Goal: Task Accomplishment & Management: Manage account settings

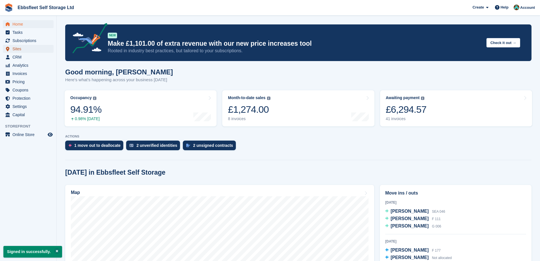
click at [23, 49] on span "Sites" at bounding box center [29, 49] width 34 height 8
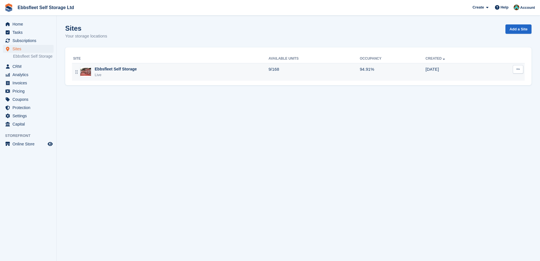
click at [137, 73] on div "Ebbsfleet Self Storage Live" at bounding box center [170, 72] width 195 height 12
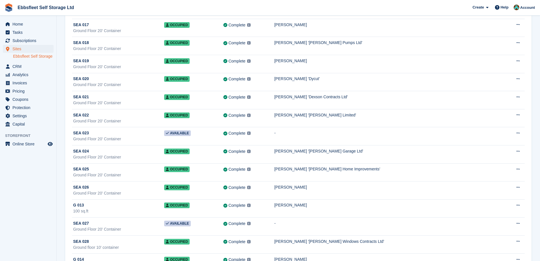
scroll to position [482, 0]
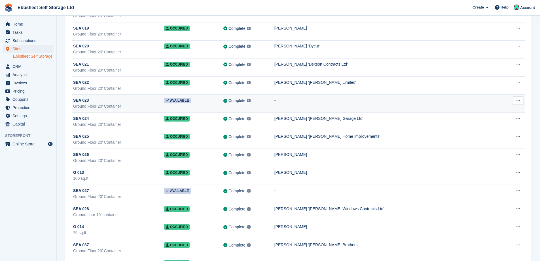
click at [519, 102] on icon at bounding box center [518, 100] width 3 height 4
click at [490, 117] on p "Unit activity" at bounding box center [496, 118] width 49 height 7
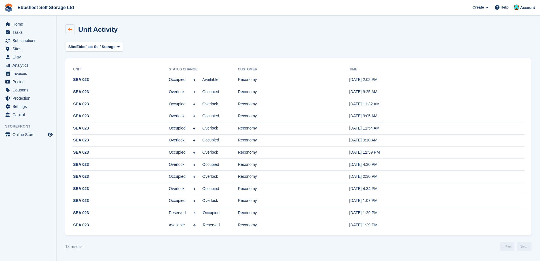
click at [70, 28] on icon at bounding box center [70, 29] width 4 height 4
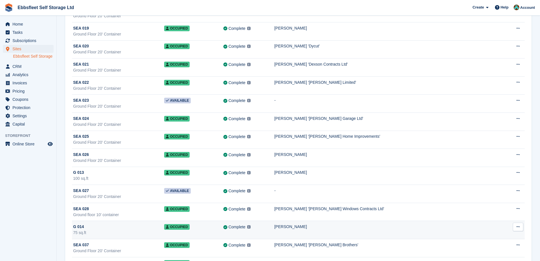
scroll to position [567, 0]
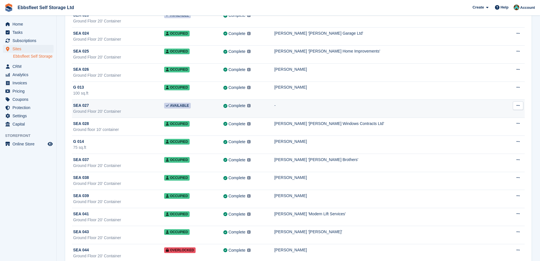
click at [518, 107] on icon at bounding box center [518, 106] width 3 height 4
click at [489, 118] on p "Edit unit" at bounding box center [496, 116] width 49 height 7
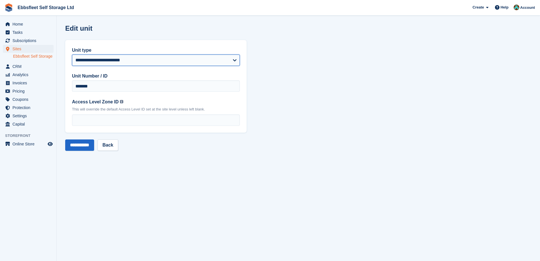
click at [185, 54] on select "**********" at bounding box center [156, 59] width 168 height 11
click at [188, 57] on select "**********" at bounding box center [156, 59] width 168 height 11
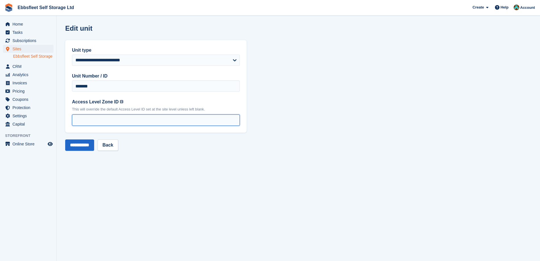
click at [180, 116] on input "*" at bounding box center [156, 119] width 168 height 11
click at [233, 121] on input "*" at bounding box center [156, 119] width 168 height 11
type input "*"
click at [235, 118] on input "*" at bounding box center [156, 119] width 168 height 11
click at [112, 147] on link "Back" at bounding box center [108, 144] width 20 height 11
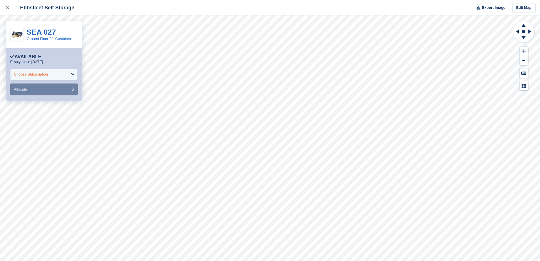
click at [67, 74] on div "Choose Subscription" at bounding box center [44, 74] width 68 height 11
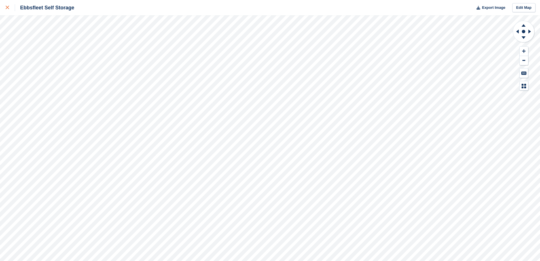
click at [10, 8] on div at bounding box center [10, 7] width 9 height 7
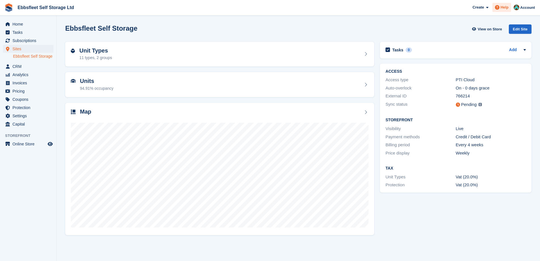
click at [501, 11] on div "Help" at bounding box center [502, 7] width 19 height 9
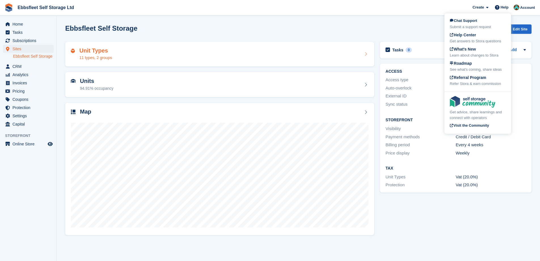
click at [270, 60] on div "Unit Types 11 types, 2 groups" at bounding box center [220, 54] width 298 height 14
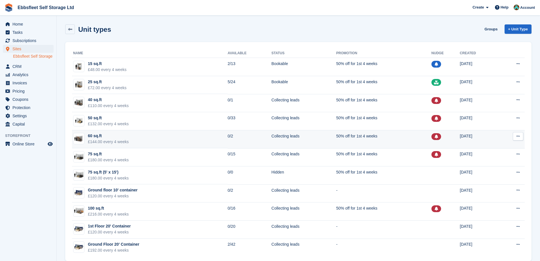
click at [520, 138] on button at bounding box center [518, 136] width 10 height 9
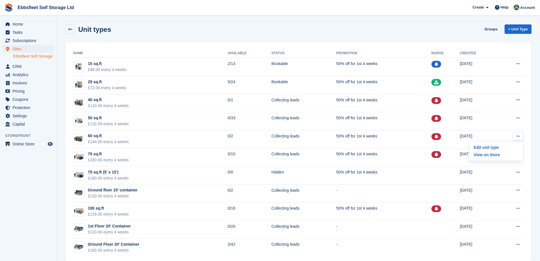
click at [394, 25] on div "Unit types Groups + Unit Type" at bounding box center [298, 29] width 467 height 10
click at [71, 34] on link at bounding box center [70, 29] width 10 height 10
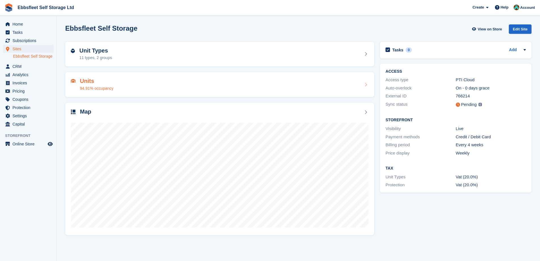
click at [351, 84] on div "Units 94.91% occupancy" at bounding box center [220, 85] width 298 height 14
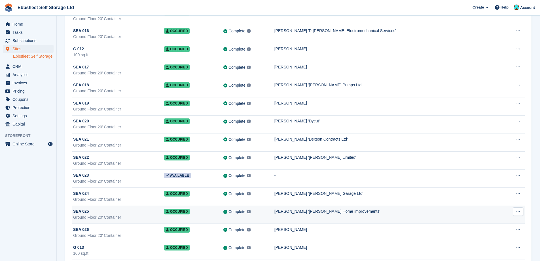
scroll to position [425, 0]
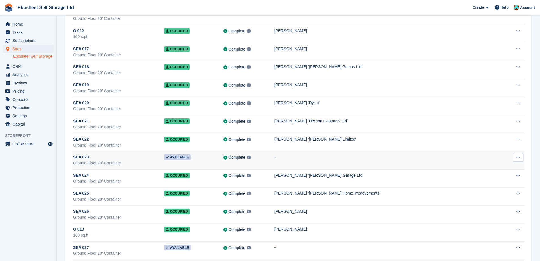
drag, startPoint x: 149, startPoint y: 156, endPoint x: 149, endPoint y: 160, distance: 3.7
click at [149, 159] on div "SEA 023" at bounding box center [118, 157] width 91 height 6
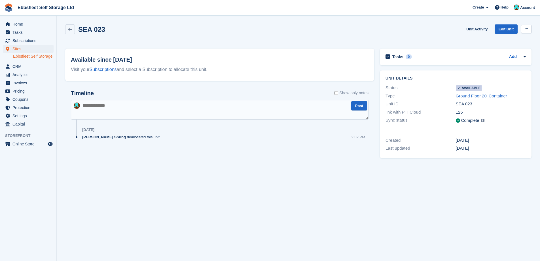
click at [528, 30] on icon at bounding box center [526, 29] width 3 height 4
click at [398, 37] on div "SEA 023 Unit Activity Edit Unit Make unavailable Delete unit" at bounding box center [298, 32] width 467 height 16
click at [74, 33] on link at bounding box center [70, 29] width 10 height 10
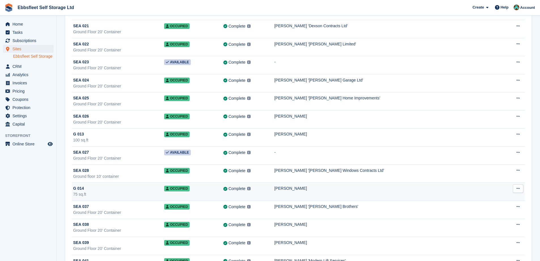
scroll to position [511, 0]
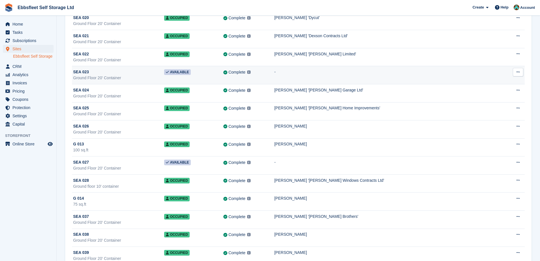
click at [187, 72] on span "Available" at bounding box center [177, 72] width 27 height 6
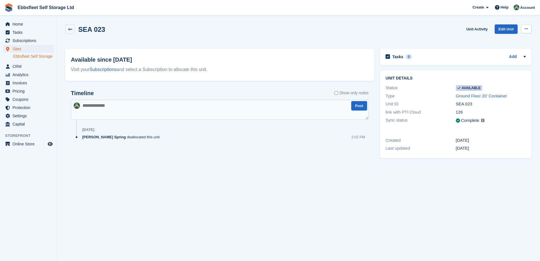
click at [530, 28] on button at bounding box center [526, 29] width 10 height 9
click at [511, 39] on p "Make unavailable" at bounding box center [504, 39] width 49 height 7
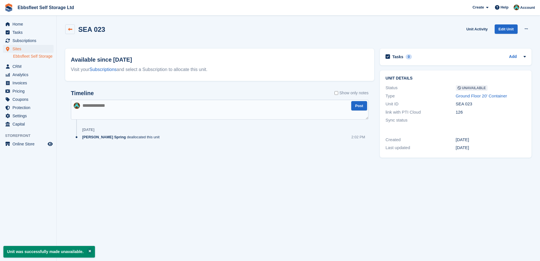
click at [68, 26] on link at bounding box center [70, 29] width 10 height 10
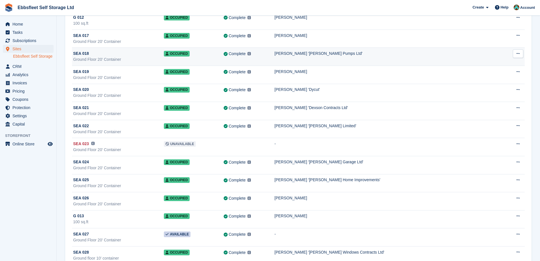
scroll to position [454, 0]
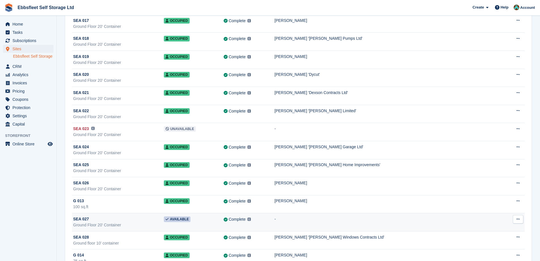
click at [221, 220] on td "Available" at bounding box center [194, 222] width 60 height 18
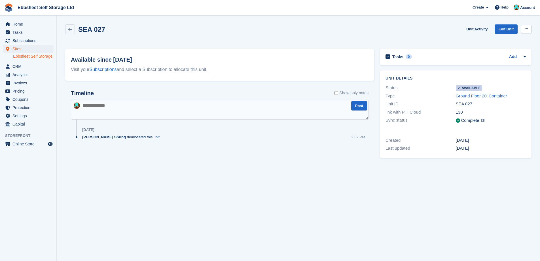
drag, startPoint x: 534, startPoint y: 26, endPoint x: 527, endPoint y: 31, distance: 8.0
click at [533, 26] on div "SEA 027 Unit Activity Edit Unit Make unavailable Delete unit" at bounding box center [298, 34] width 472 height 24
click at [527, 31] on icon at bounding box center [526, 29] width 3 height 4
click at [510, 40] on p "Make unavailable" at bounding box center [504, 39] width 49 height 7
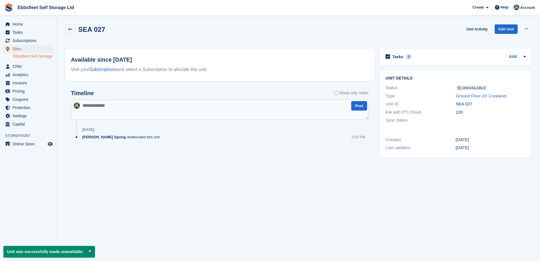
click at [15, 48] on span "Sites" at bounding box center [29, 49] width 34 height 8
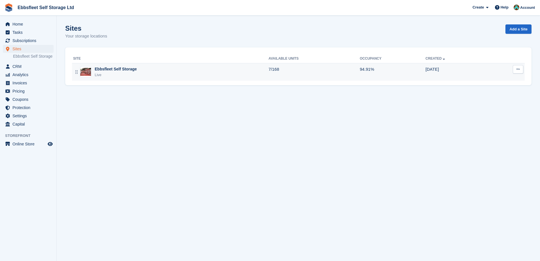
click at [180, 78] on td "Ebbsfleet Self Storage Live" at bounding box center [170, 72] width 197 height 18
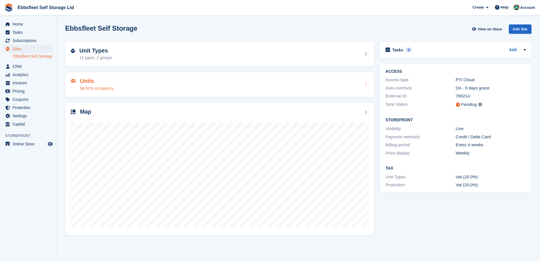
click at [131, 79] on div "Units 94.91% occupancy" at bounding box center [220, 85] width 298 height 14
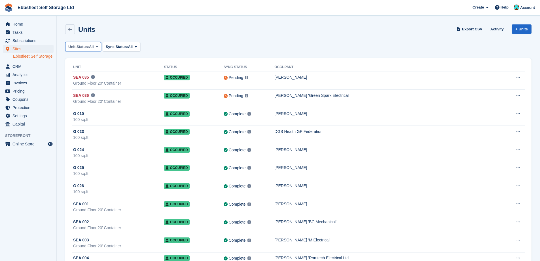
click at [90, 50] on button "Unit Status: All" at bounding box center [83, 46] width 36 height 9
click at [90, 72] on link "Available" at bounding box center [92, 70] width 49 height 10
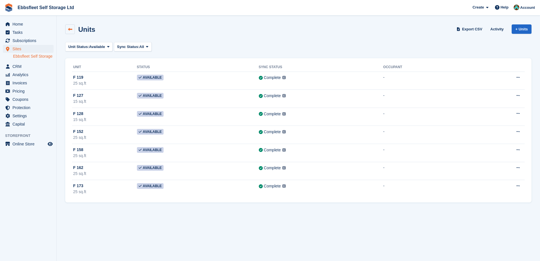
click at [67, 30] on link at bounding box center [70, 29] width 10 height 10
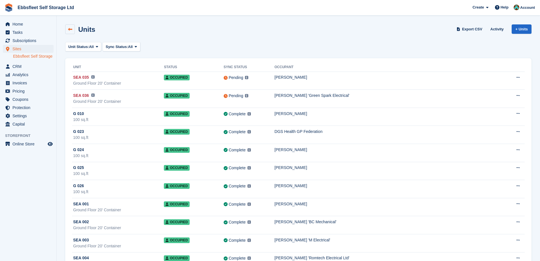
click at [69, 31] on link at bounding box center [70, 29] width 10 height 10
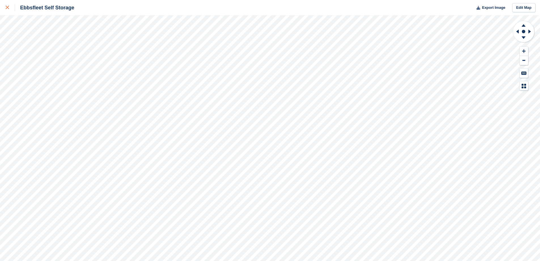
click at [6, 9] on div at bounding box center [10, 7] width 9 height 7
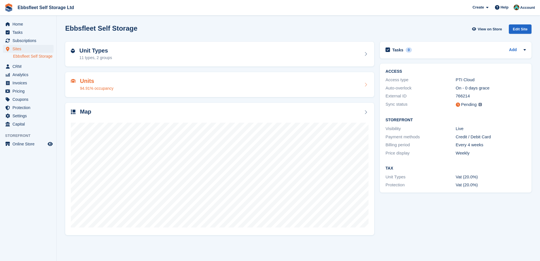
click at [159, 85] on div "Units 94.91% occupancy" at bounding box center [220, 85] width 298 height 14
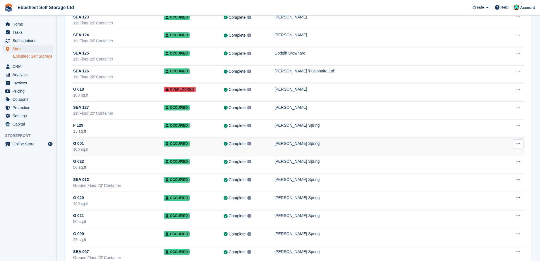
scroll to position [1276, 0]
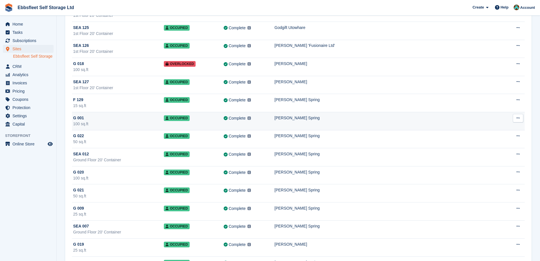
click at [94, 121] on div "100 sq.ft" at bounding box center [118, 124] width 91 height 6
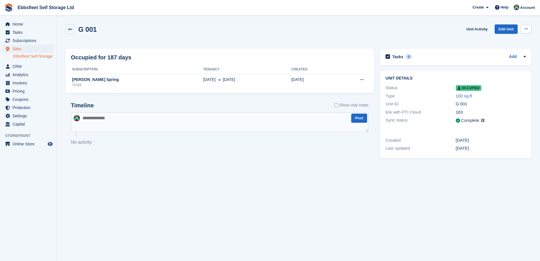
click at [528, 28] on button at bounding box center [526, 29] width 10 height 9
click at [495, 52] on p "Deallocate" at bounding box center [504, 51] width 49 height 7
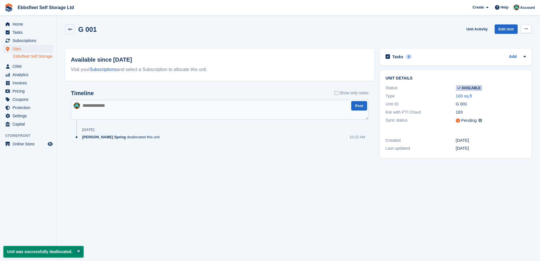
click at [526, 29] on icon at bounding box center [526, 29] width 3 height 4
click at [490, 41] on p "Make unavailable" at bounding box center [504, 39] width 49 height 7
click at [196, 111] on textarea at bounding box center [220, 110] width 298 height 20
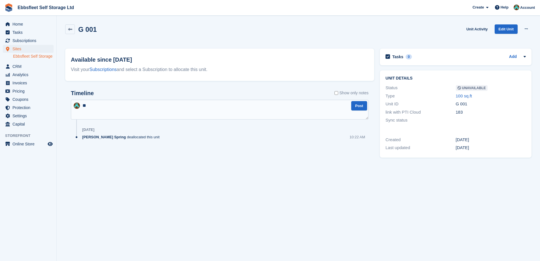
type textarea "*"
type textarea "******"
click at [359, 106] on button "Post" at bounding box center [359, 105] width 16 height 9
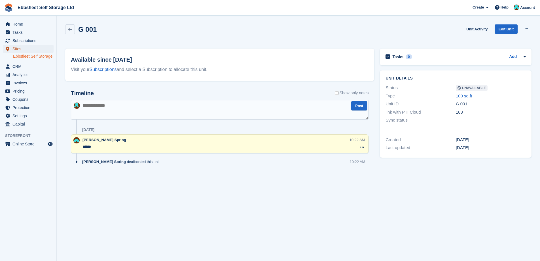
click at [15, 48] on span "Sites" at bounding box center [29, 49] width 34 height 8
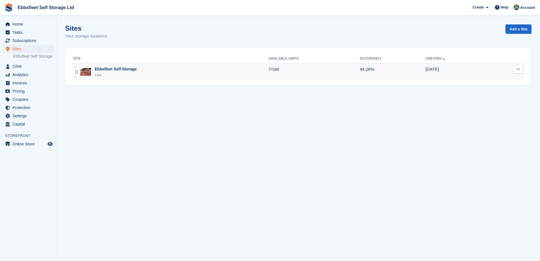
click at [142, 73] on div "Ebbsfleet Self Storage Live" at bounding box center [170, 72] width 195 height 12
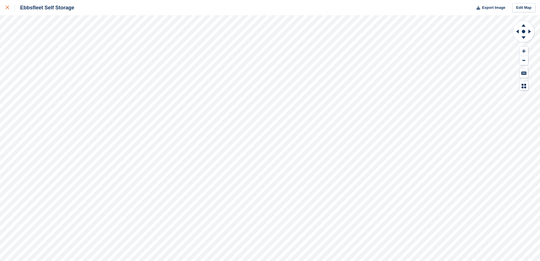
drag, startPoint x: 6, startPoint y: 8, endPoint x: 22, endPoint y: 15, distance: 17.1
click at [6, 8] on icon at bounding box center [7, 7] width 3 height 3
